Goal: Task Accomplishment & Management: Understand process/instructions

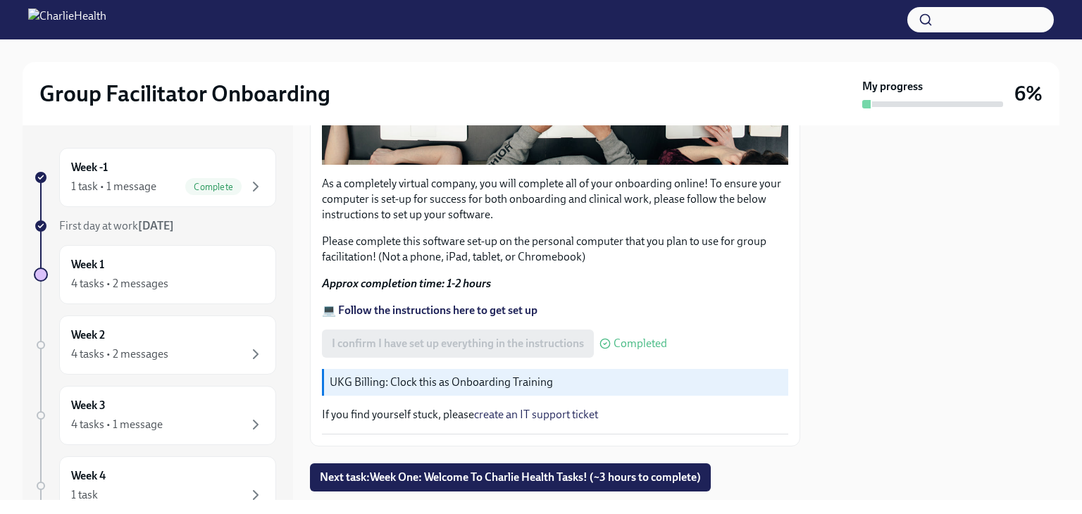
scroll to position [472, 0]
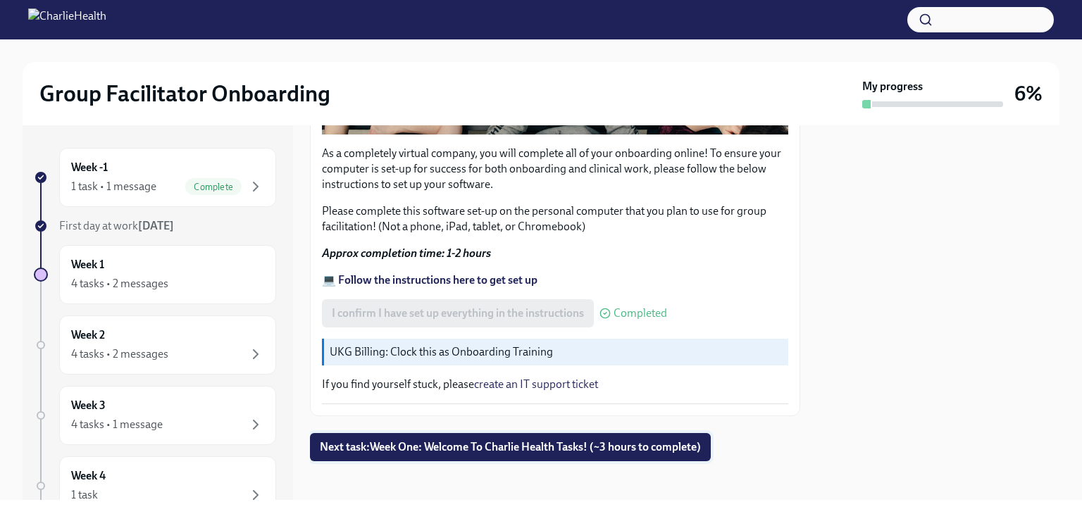
click at [629, 440] on span "Next task : Week One: Welcome To Charlie Health Tasks! (~3 hours to complete)" at bounding box center [510, 447] width 381 height 14
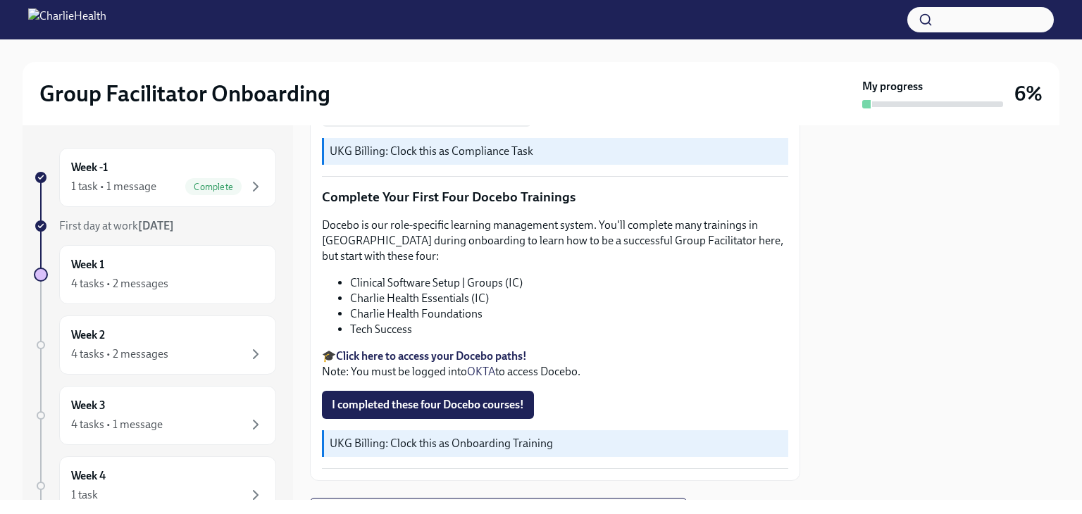
scroll to position [1884, 0]
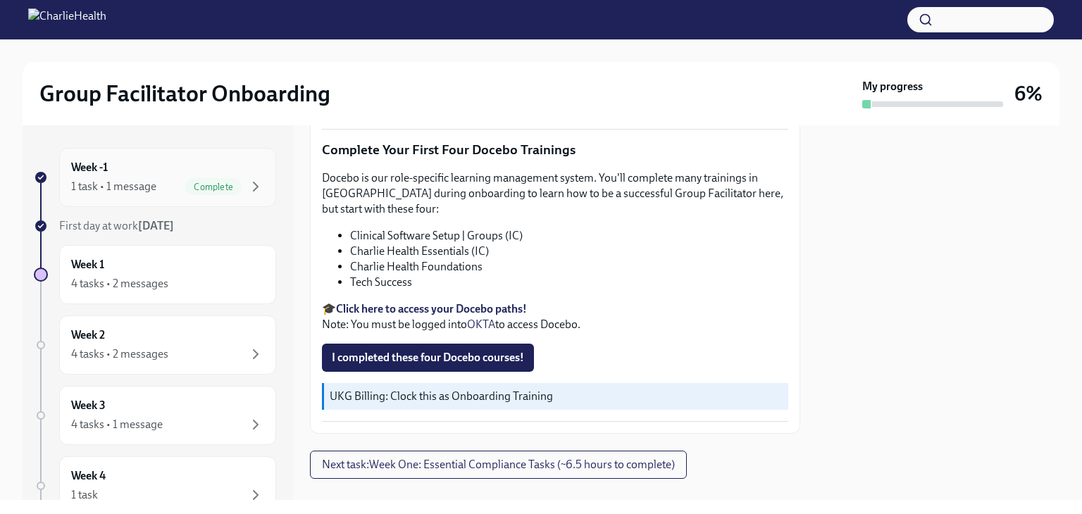
click at [139, 182] on div "1 task • 1 message" at bounding box center [113, 186] width 85 height 15
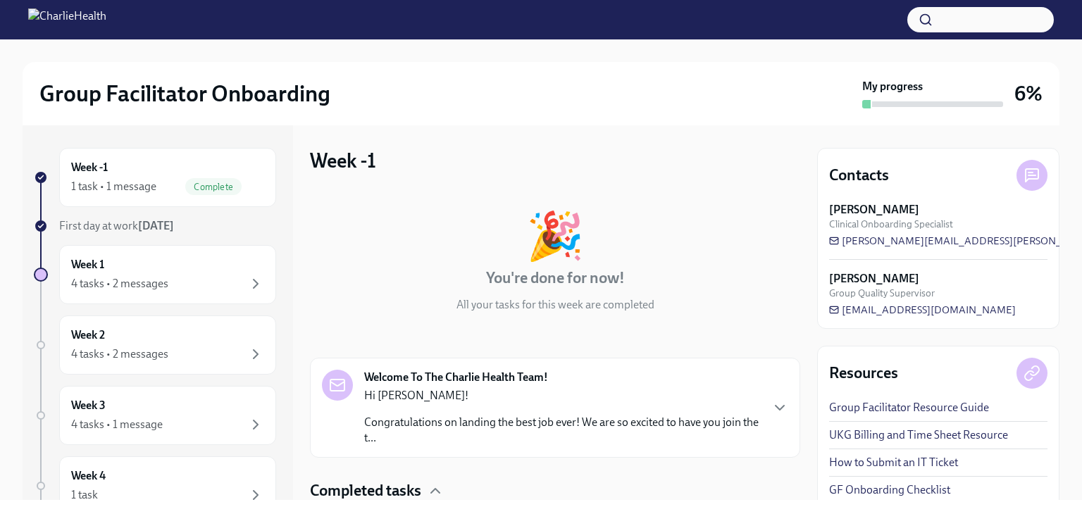
click at [389, 84] on div "Group Facilitator Onboarding" at bounding box center [447, 94] width 817 height 28
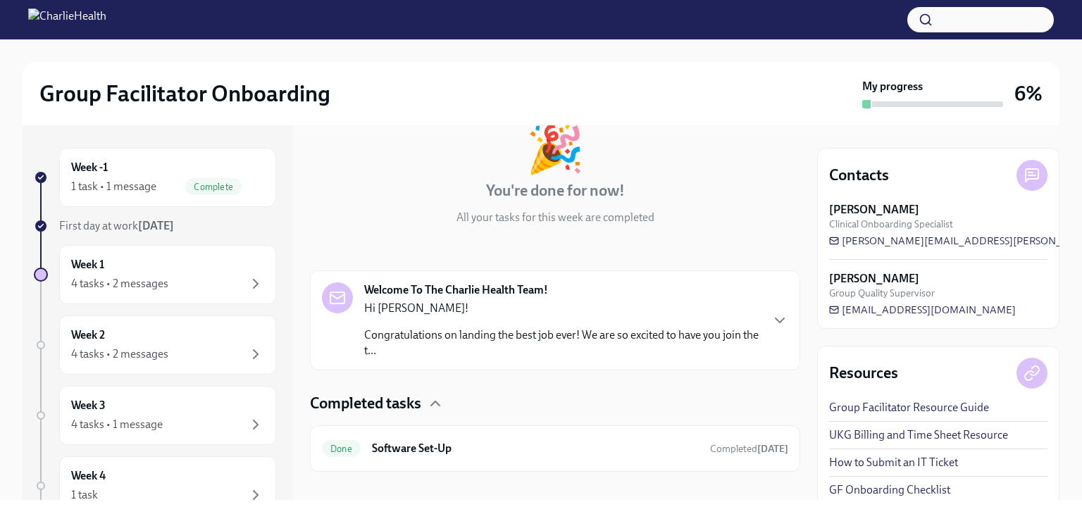
scroll to position [104, 0]
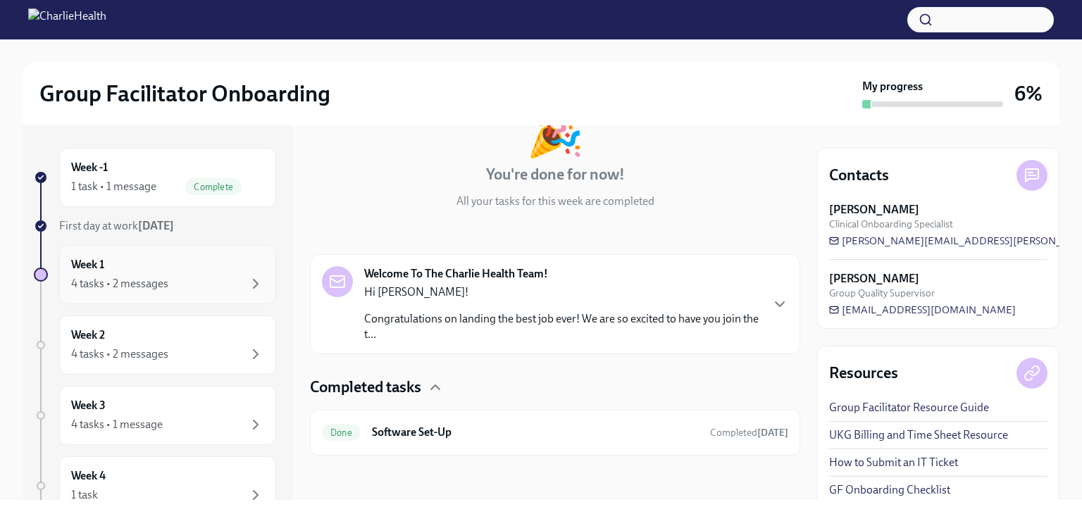
click at [206, 277] on div "4 tasks • 2 messages" at bounding box center [167, 283] width 193 height 17
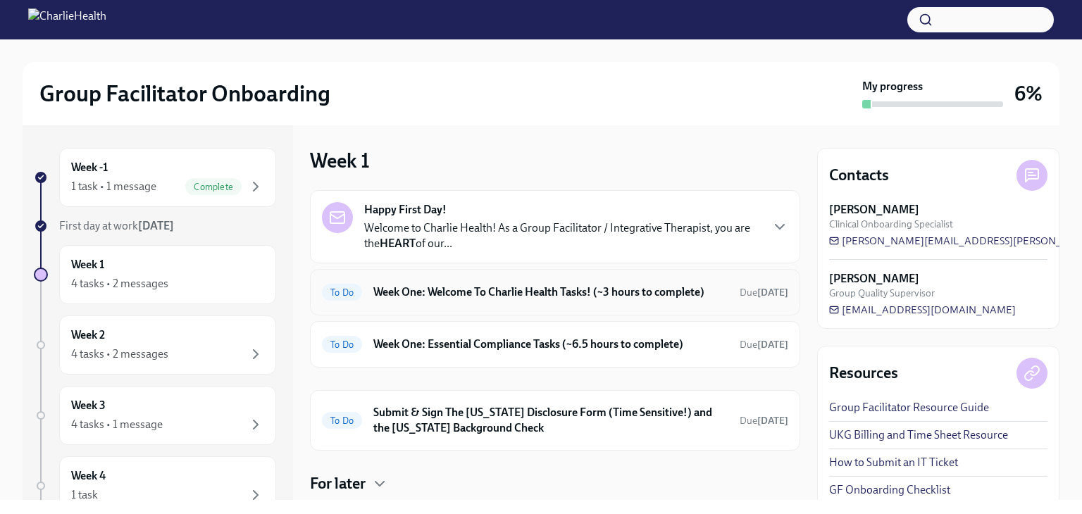
click at [623, 290] on h6 "Week One: Welcome To Charlie Health Tasks! (~3 hours to complete)" at bounding box center [550, 291] width 355 height 15
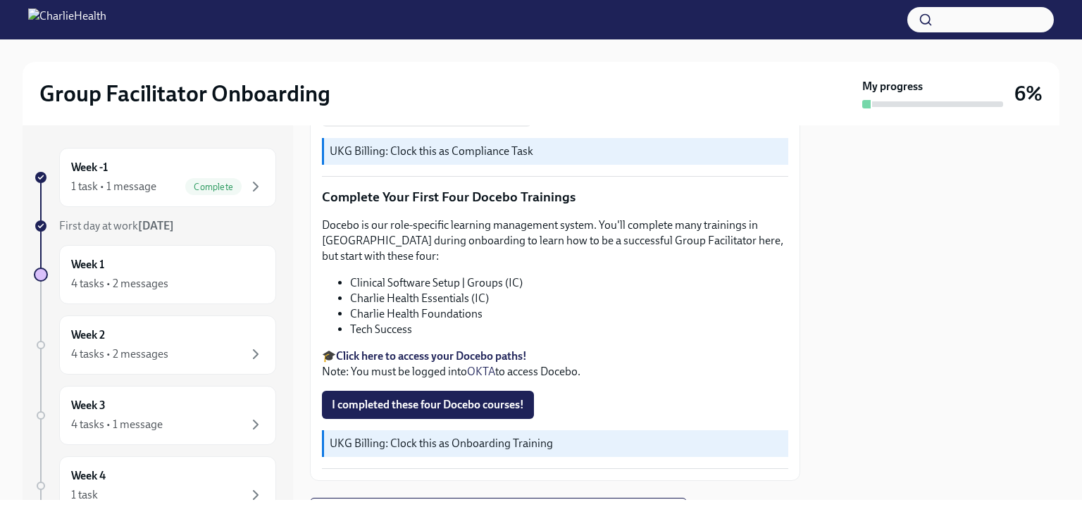
scroll to position [1862, 0]
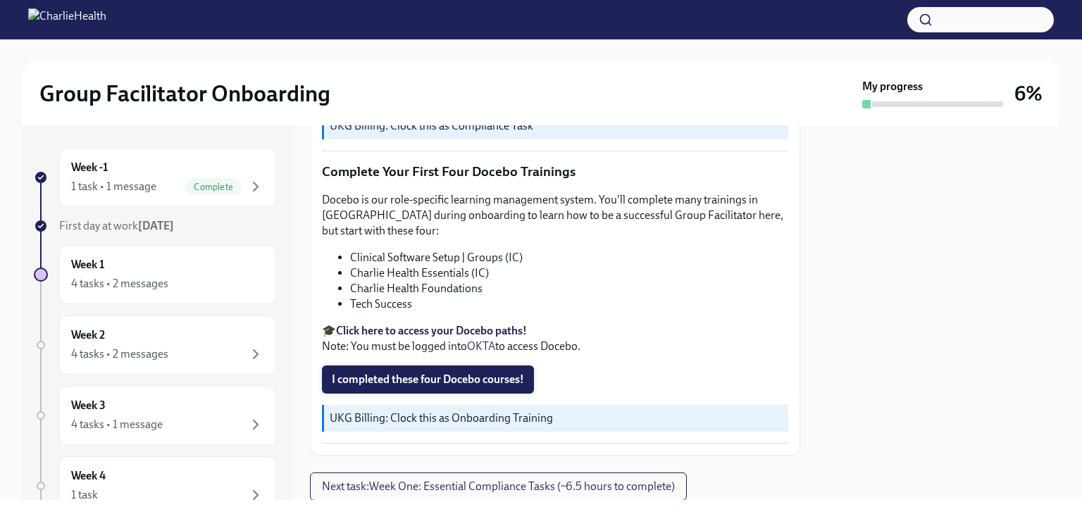
click at [456, 372] on span "I completed these four Docebo courses!" at bounding box center [428, 379] width 192 height 14
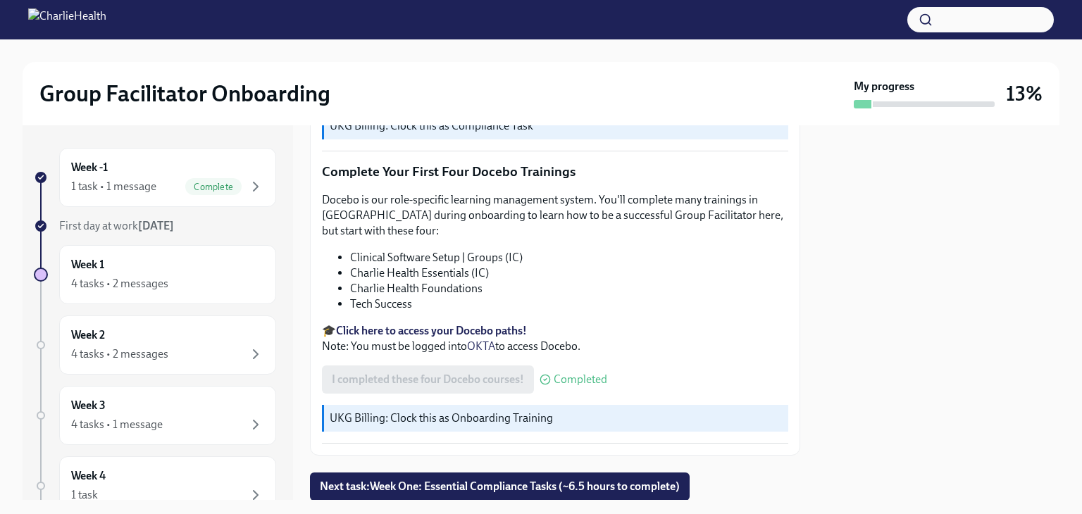
scroll to position [1884, 0]
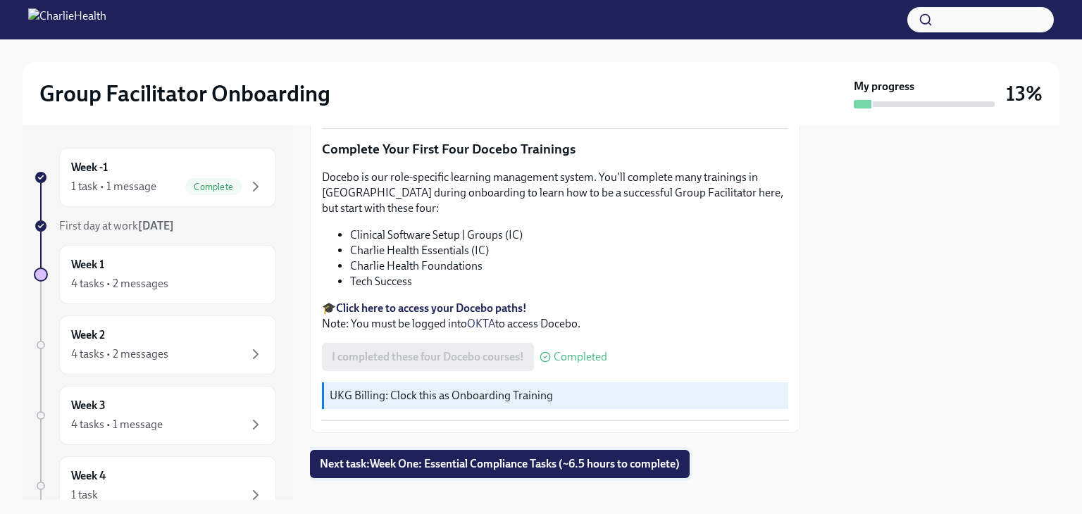
click at [548, 457] on span "Next task : Week One: Essential Compliance Tasks (~6.5 hours to complete)" at bounding box center [500, 464] width 360 height 14
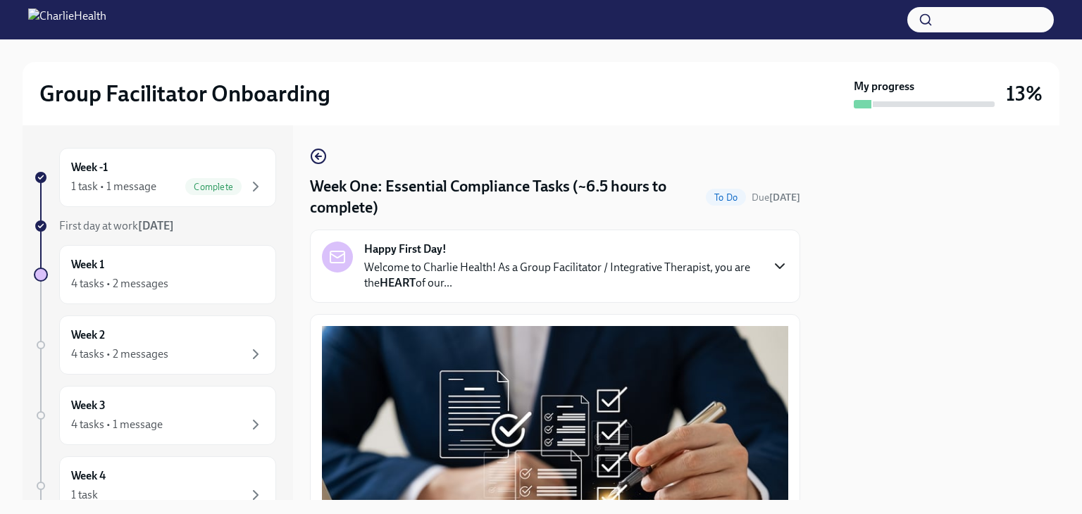
click at [771, 260] on icon "button" at bounding box center [779, 266] width 17 height 17
